Goal: Information Seeking & Learning: Learn about a topic

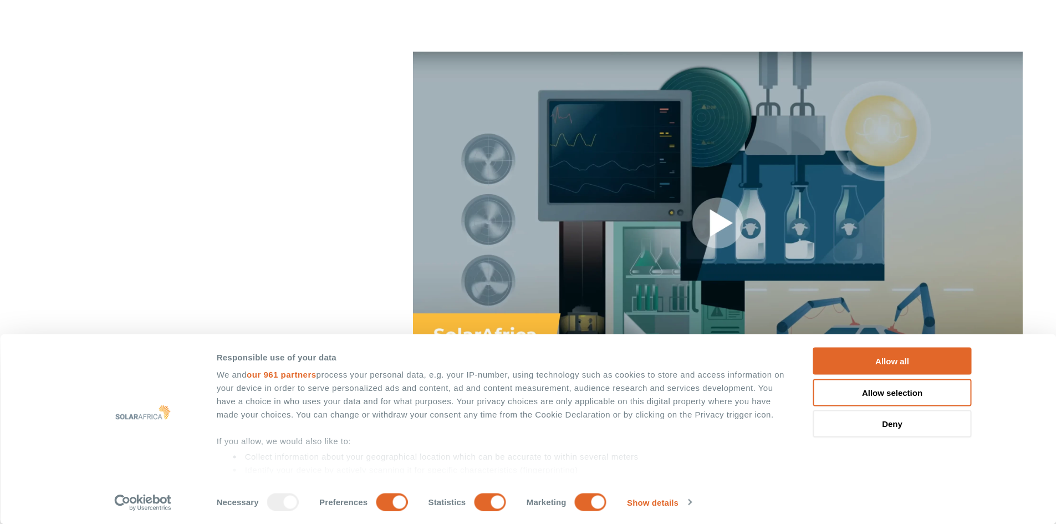
scroll to position [831, 0]
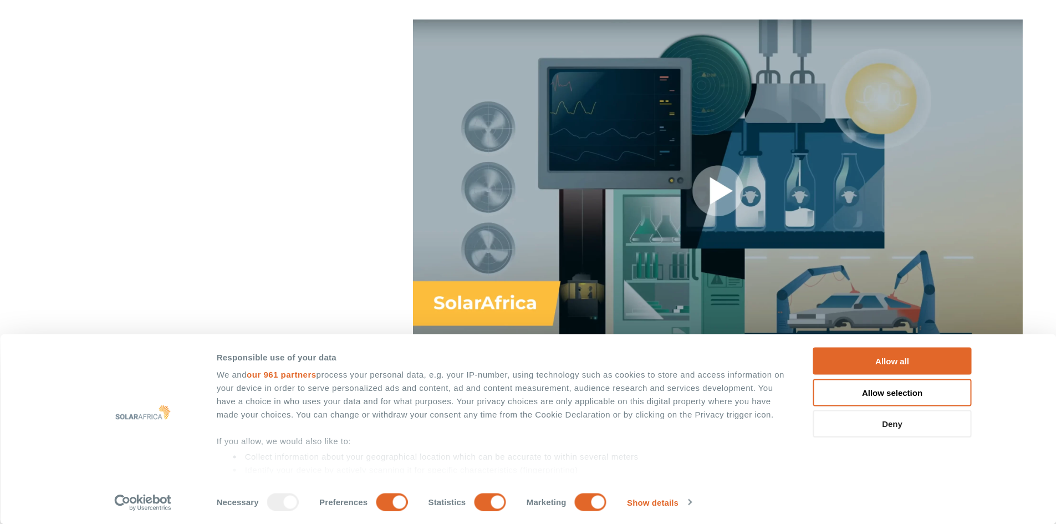
click at [867, 417] on button "Deny" at bounding box center [892, 423] width 159 height 27
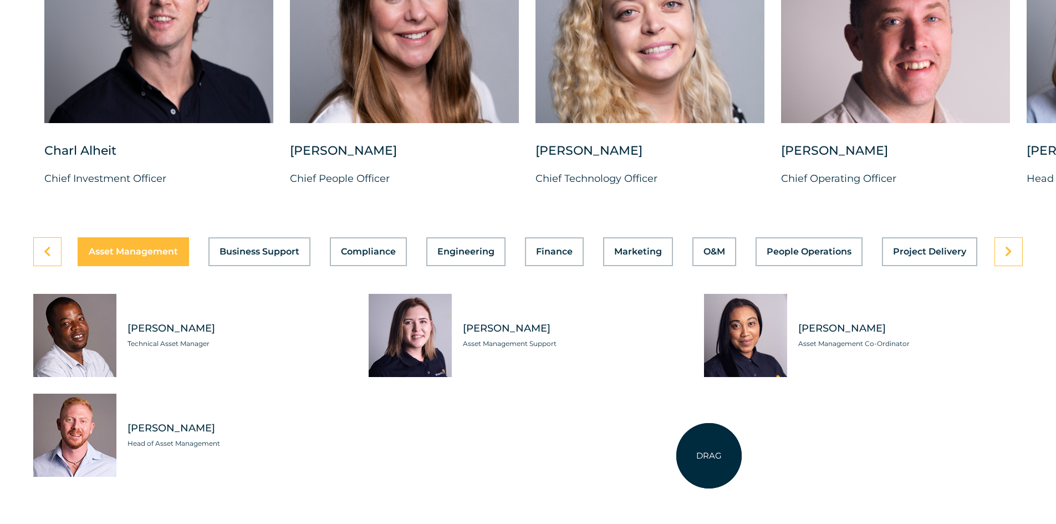
scroll to position [2993, 0]
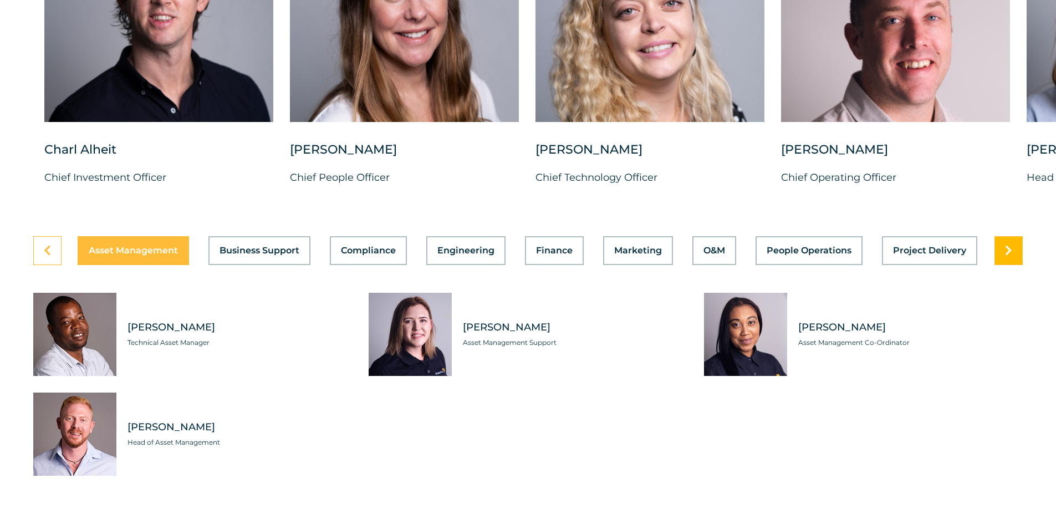
click at [995, 237] on link at bounding box center [1008, 250] width 28 height 29
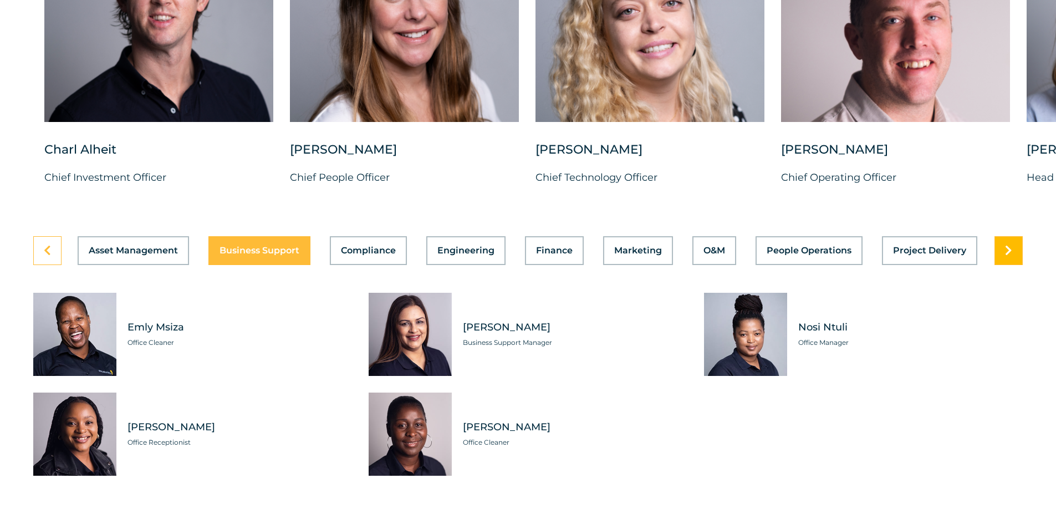
click at [999, 237] on link at bounding box center [1008, 250] width 28 height 29
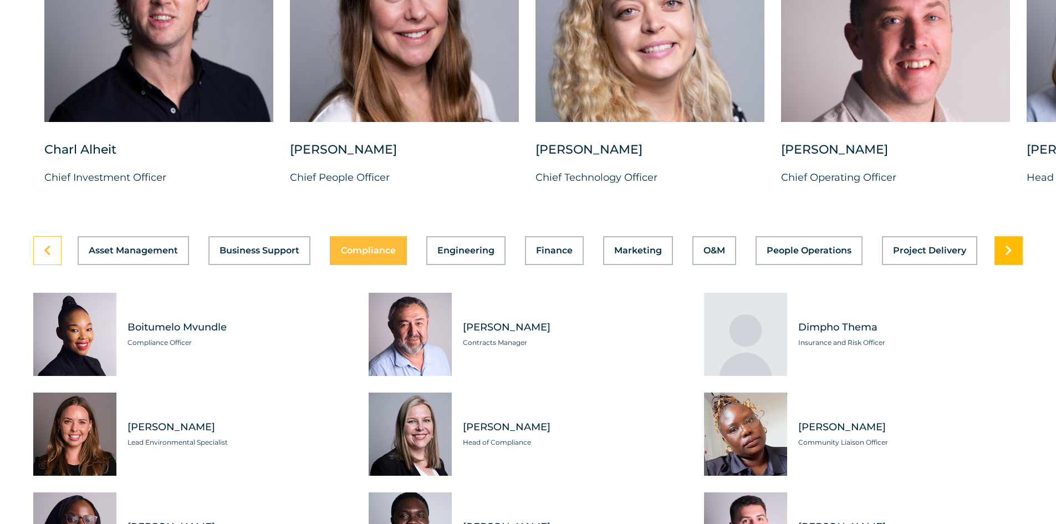
click at [999, 237] on link at bounding box center [1008, 250] width 28 height 29
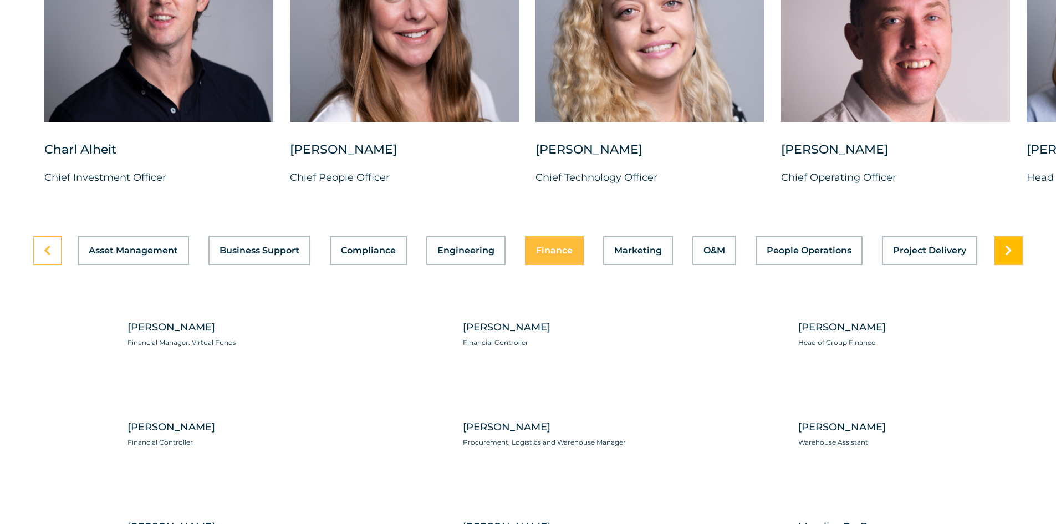
click at [999, 237] on link at bounding box center [1008, 250] width 28 height 29
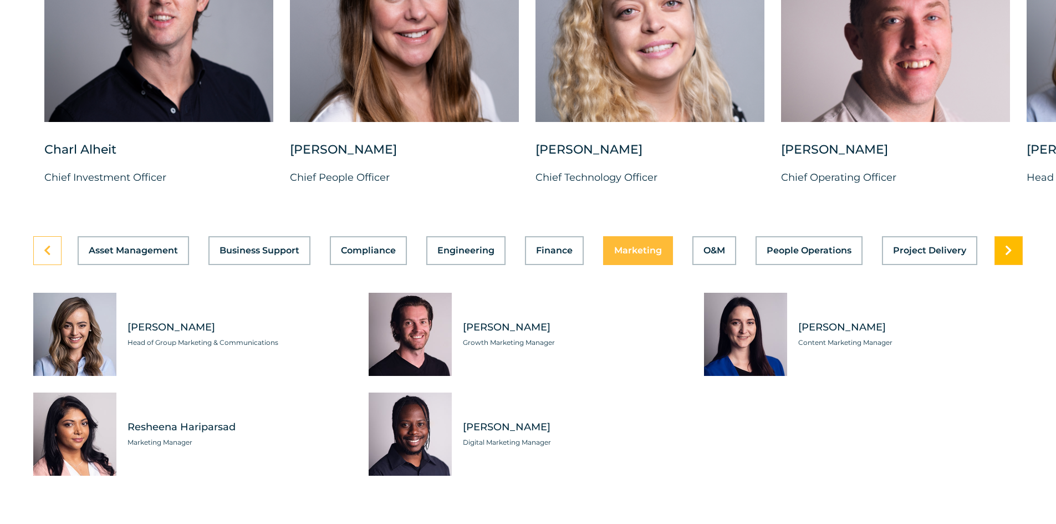
click at [999, 237] on link at bounding box center [1008, 250] width 28 height 29
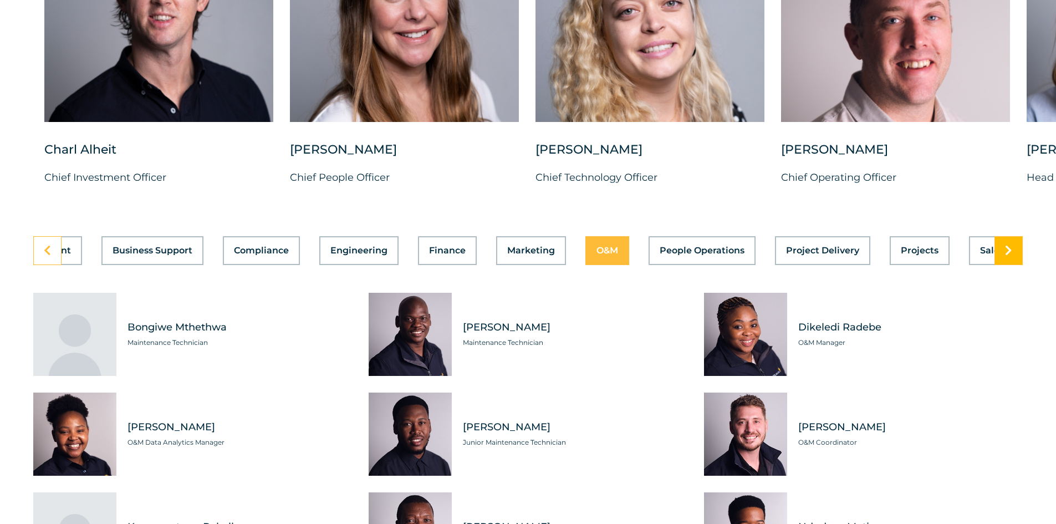
click at [999, 237] on link at bounding box center [1008, 250] width 28 height 29
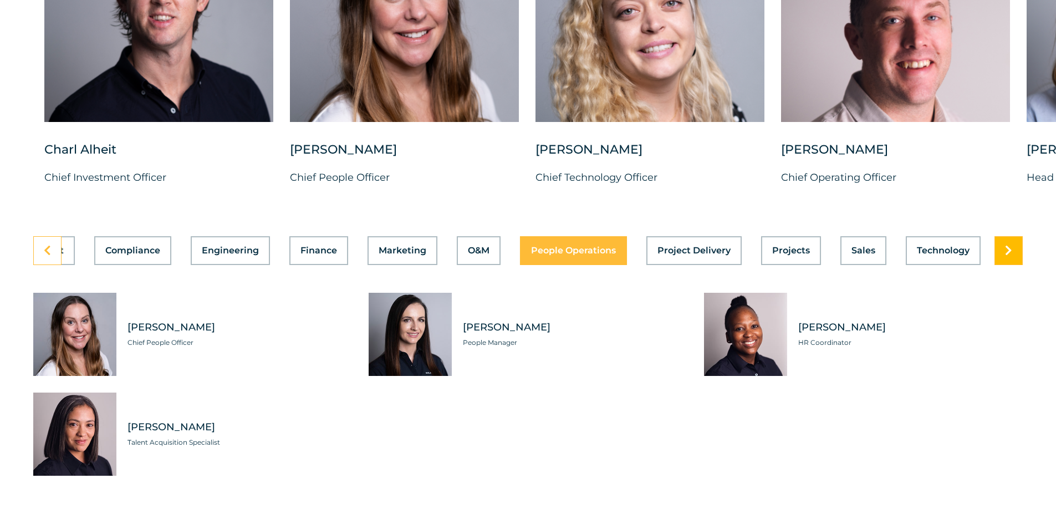
click at [999, 237] on link at bounding box center [1008, 250] width 28 height 29
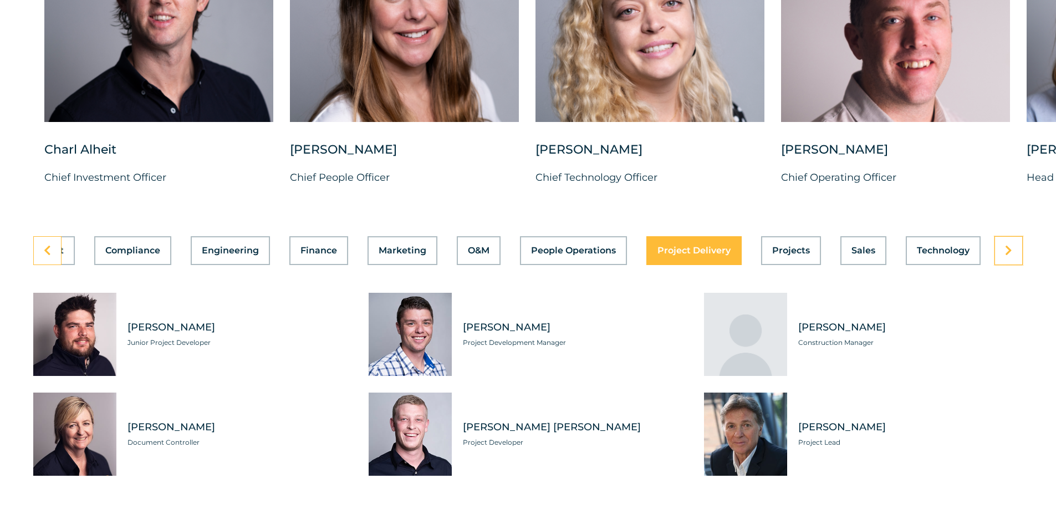
scroll to position [0, 236]
click at [878, 236] on div "Asset Management Business Support Compliance Engineering Finance Marketing O&M …" at bounding box center [527, 250] width 989 height 29
click at [851, 246] on span "Sales" at bounding box center [863, 250] width 24 height 9
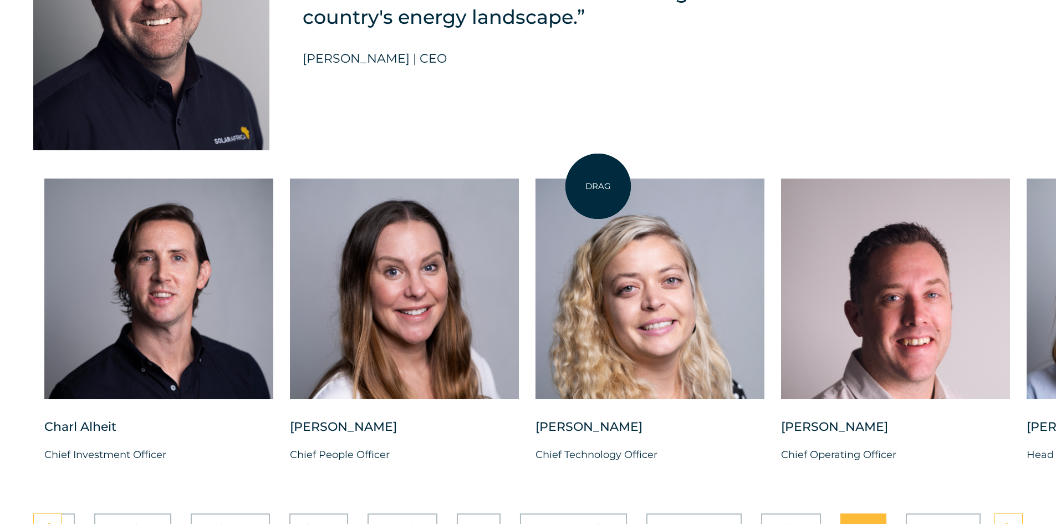
scroll to position [2771, 0]
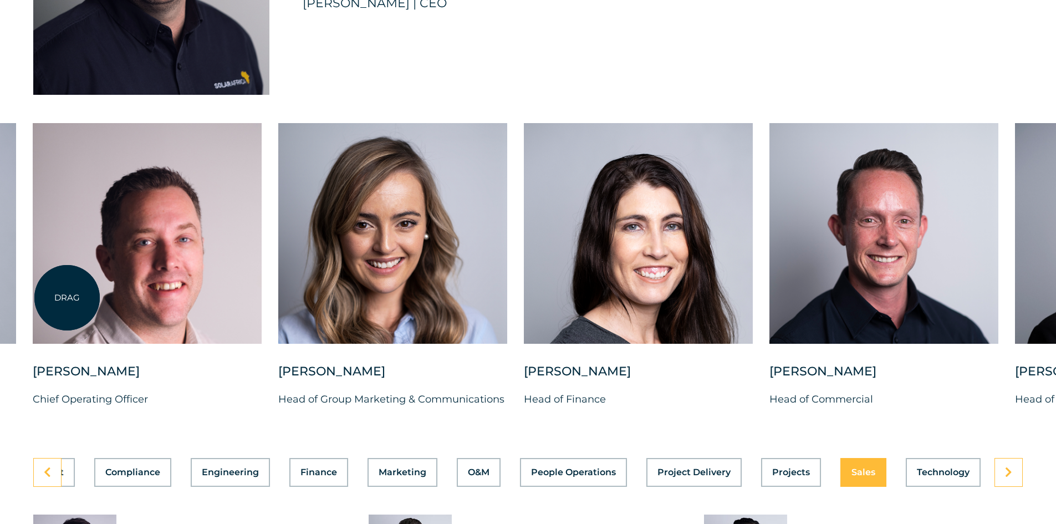
drag, startPoint x: 815, startPoint y: 248, endPoint x: 67, endPoint y: 298, distance: 749.8
click at [67, 298] on div at bounding box center [147, 233] width 229 height 221
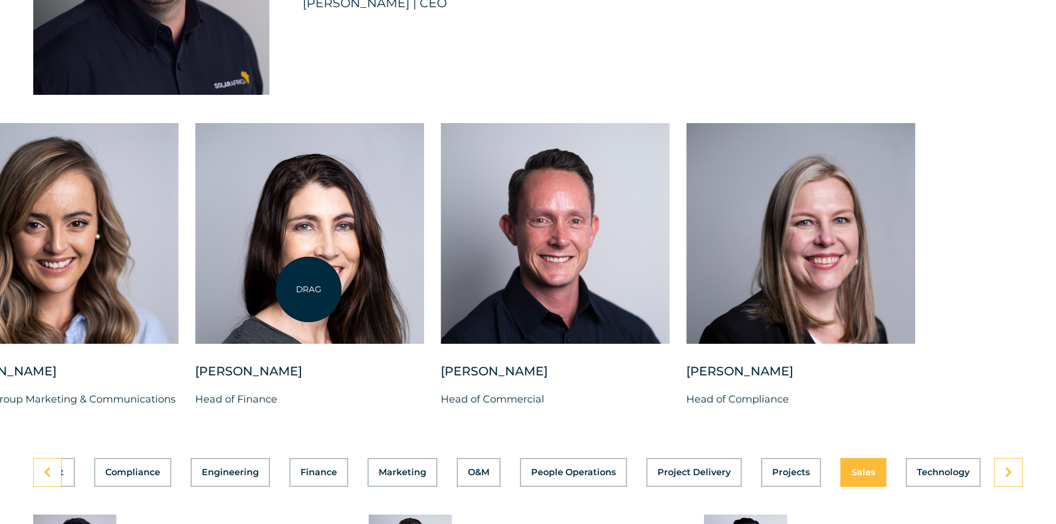
drag, startPoint x: 749, startPoint y: 315, endPoint x: 209, endPoint y: 284, distance: 540.7
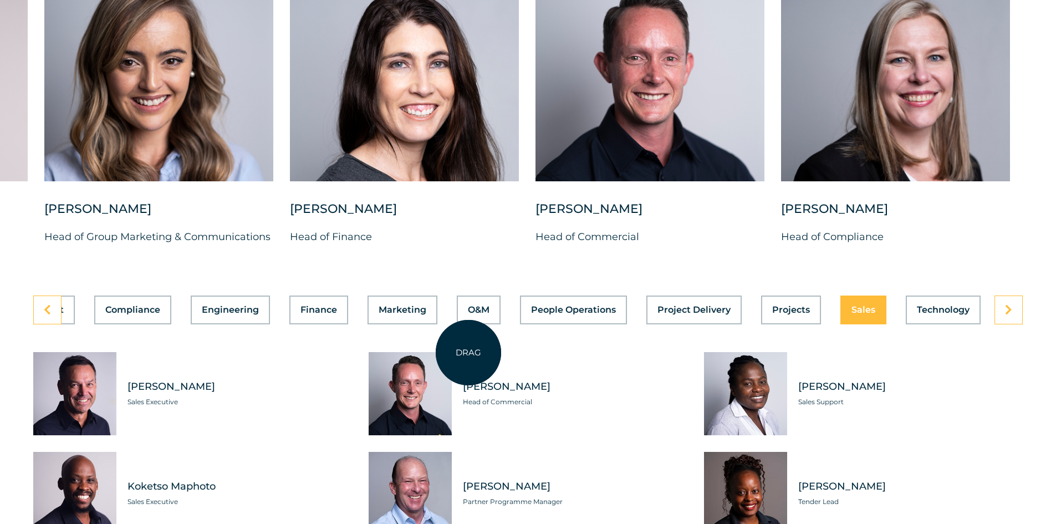
scroll to position [3159, 0]
